Goal: Find contact information: Find contact information

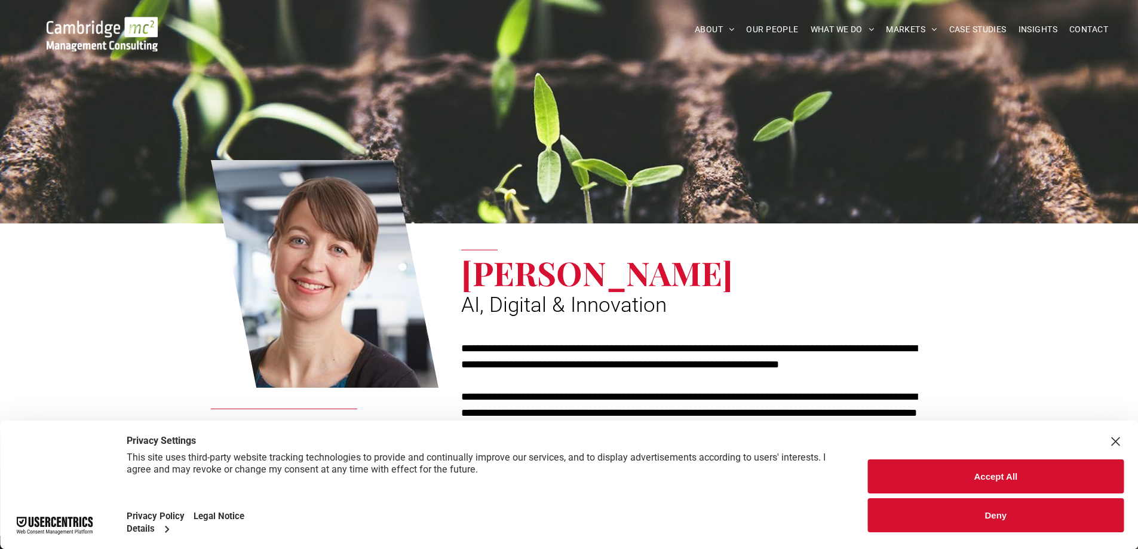
click at [1003, 513] on button "Deny" at bounding box center [996, 515] width 256 height 34
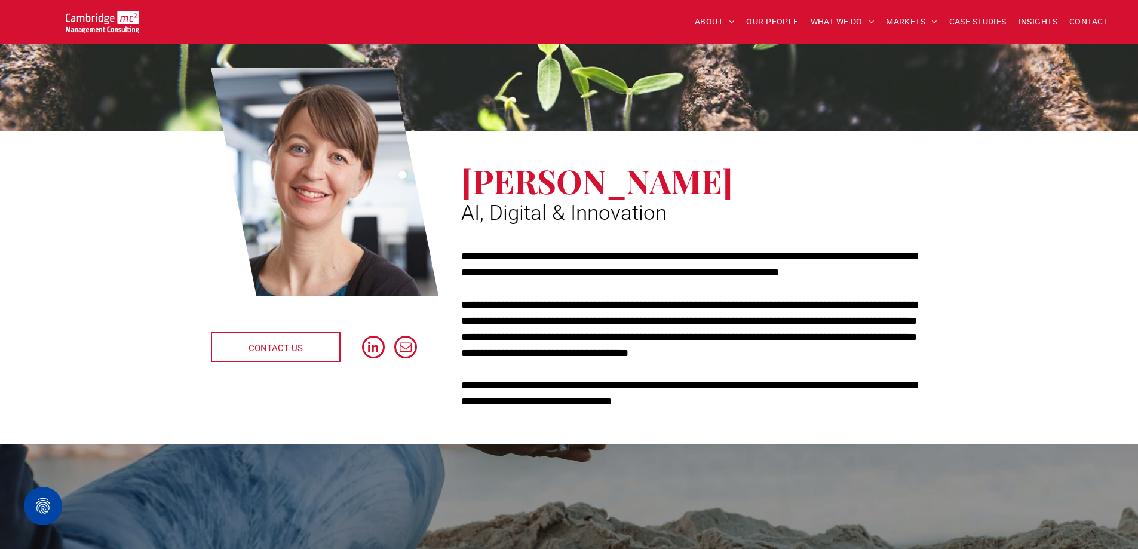
scroll to position [88, 0]
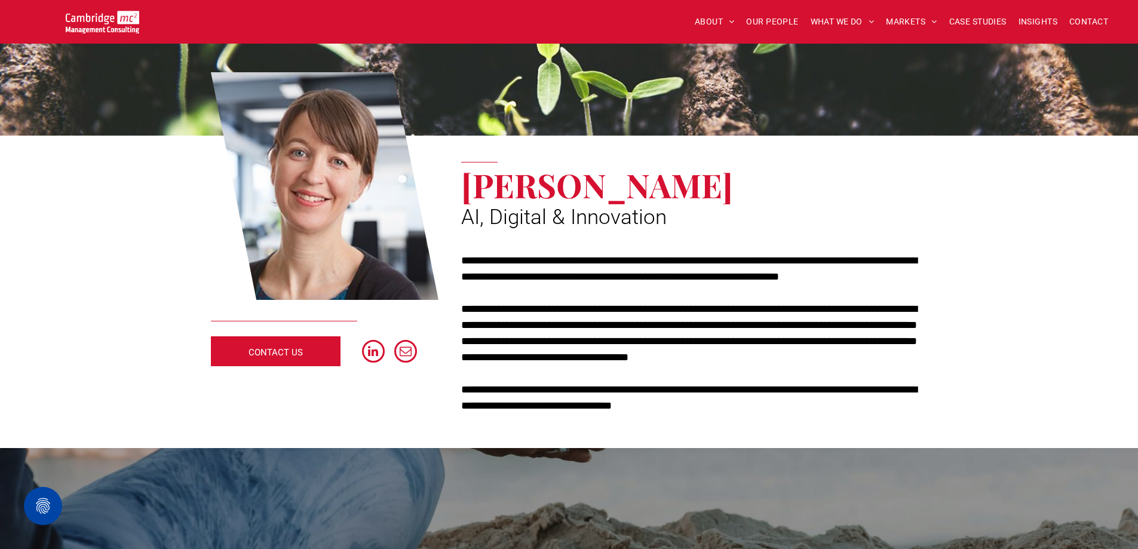
click at [273, 346] on span "CONTACT US" at bounding box center [276, 353] width 54 height 30
click at [466, 207] on span "AI, Digital & Innovation" at bounding box center [564, 217] width 206 height 25
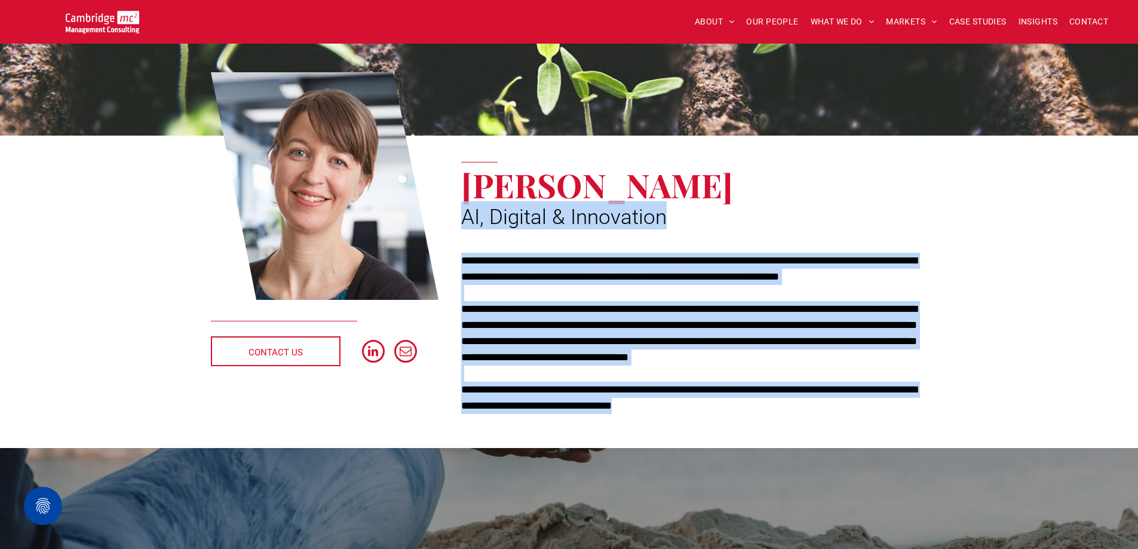
drag, startPoint x: 464, startPoint y: 214, endPoint x: 741, endPoint y: 403, distance: 335.3
click at [741, 403] on div "**********" at bounding box center [688, 243] width 478 height 356
copy div "**********"
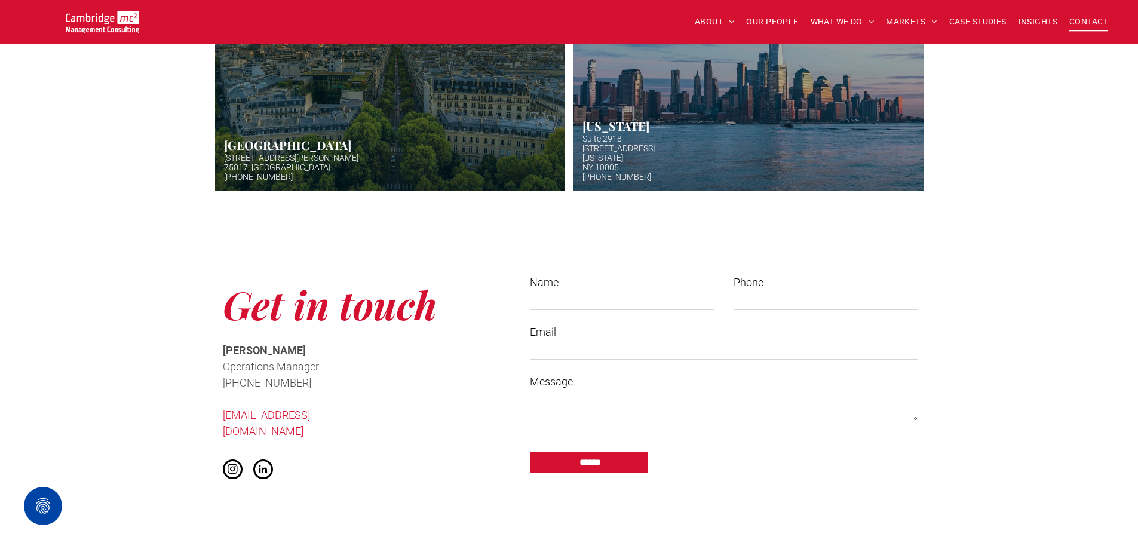
scroll to position [726, 0]
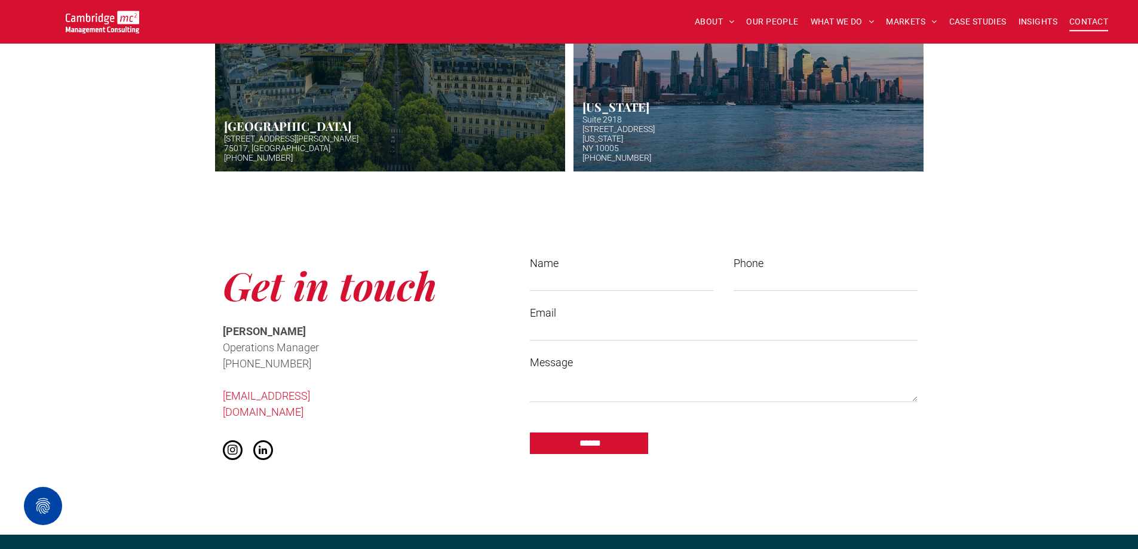
drag, startPoint x: 224, startPoint y: 334, endPoint x: 329, endPoint y: 359, distance: 107.4
click at [329, 359] on div "Cath McCaw Operations Manager ﻿ +44 (0)1223 750335 info@cambridgemc.com" at bounding box center [304, 371] width 163 height 99
copy div "Cath McCaw Operations Manager ﻿ +44 (0)1223 750335"
drag, startPoint x: 349, startPoint y: 392, endPoint x: 223, endPoint y: 395, distance: 126.1
click at [223, 395] on p "[EMAIL_ADDRESS][DOMAIN_NAME]" at bounding box center [304, 404] width 163 height 32
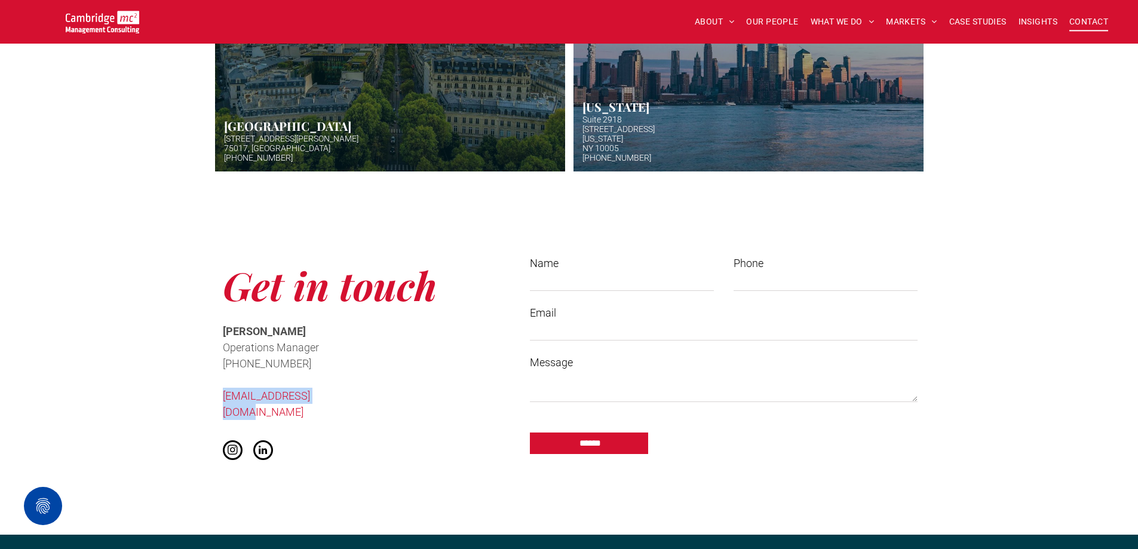
copy link "[EMAIL_ADDRESS][DOMAIN_NAME]"
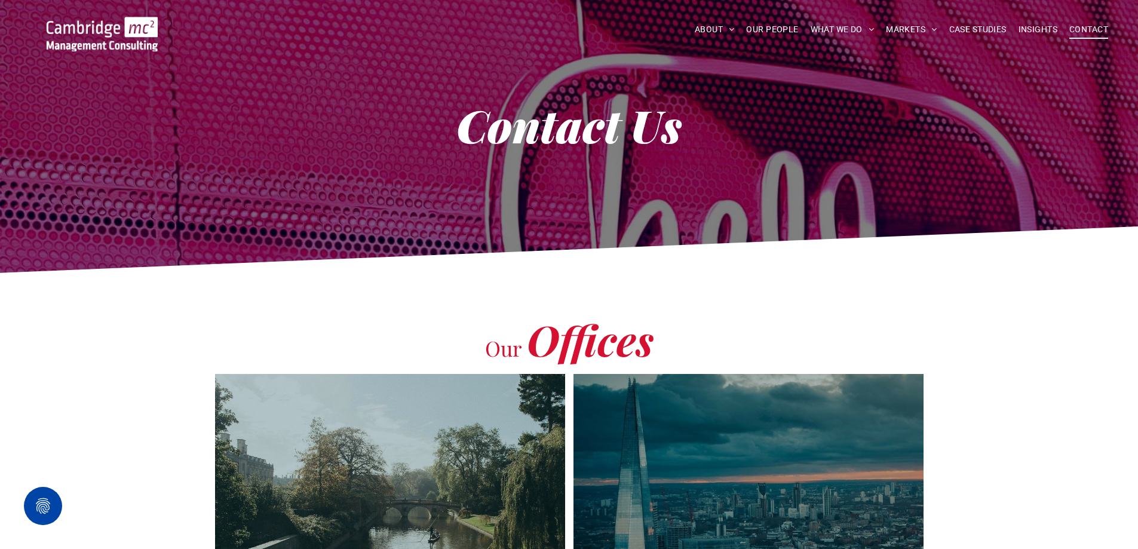
scroll to position [0, 0]
